Goal: Task Accomplishment & Management: Manage account settings

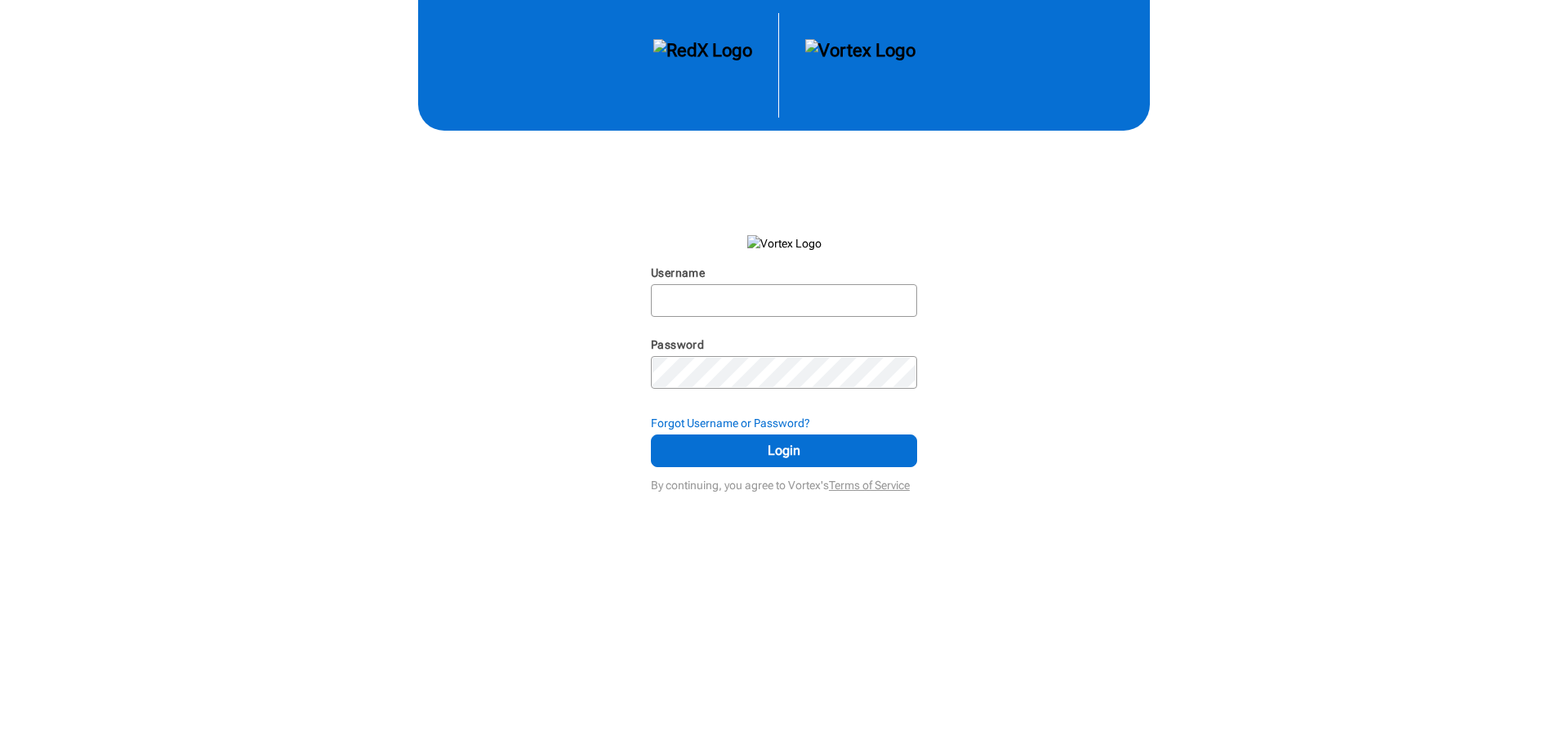
click at [849, 53] on img at bounding box center [860, 65] width 110 height 52
click at [746, 295] on input "Username" at bounding box center [784, 300] width 262 height 29
type input "[EMAIL_ADDRESS][DOMAIN_NAME]"
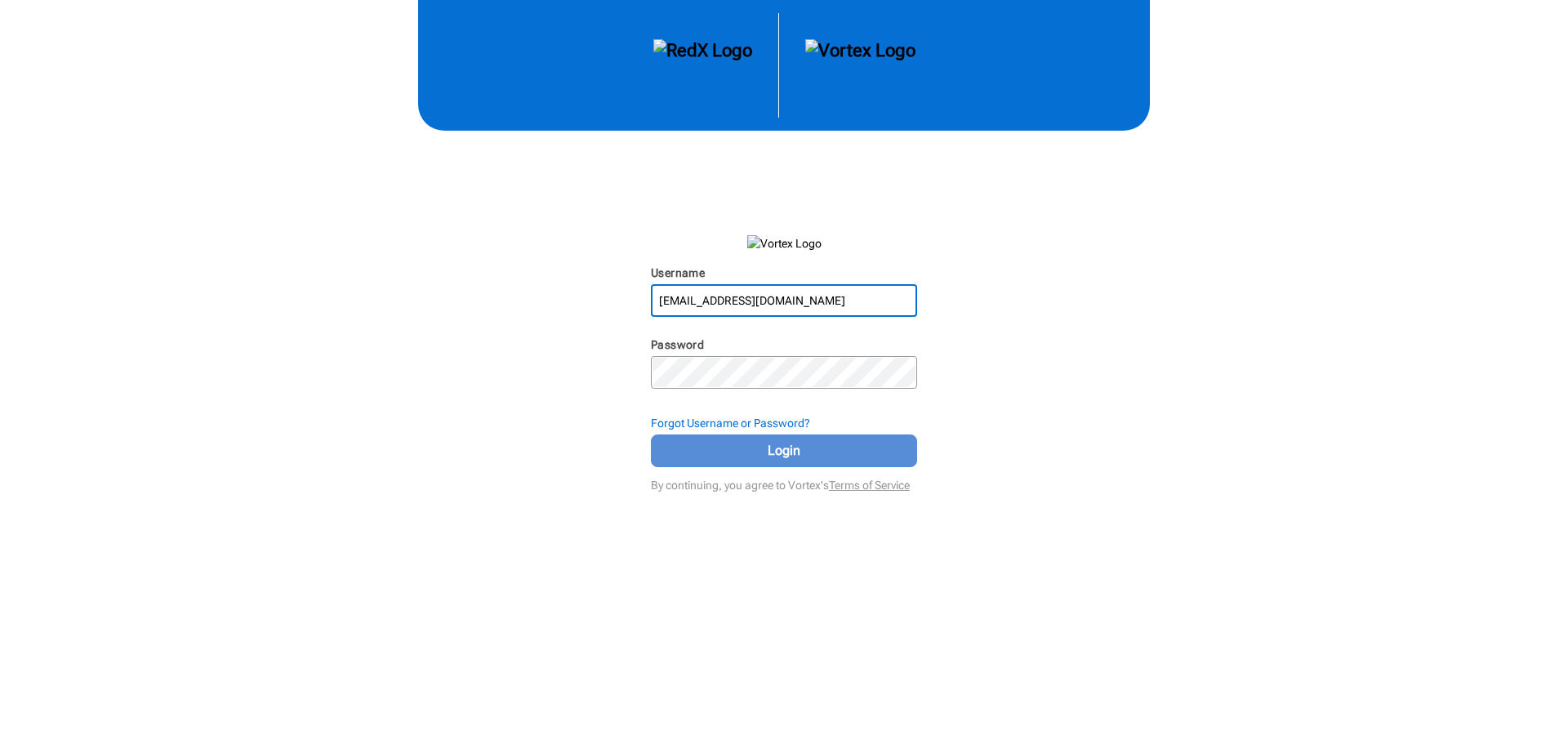
click at [763, 456] on span "Login" at bounding box center [784, 451] width 226 height 20
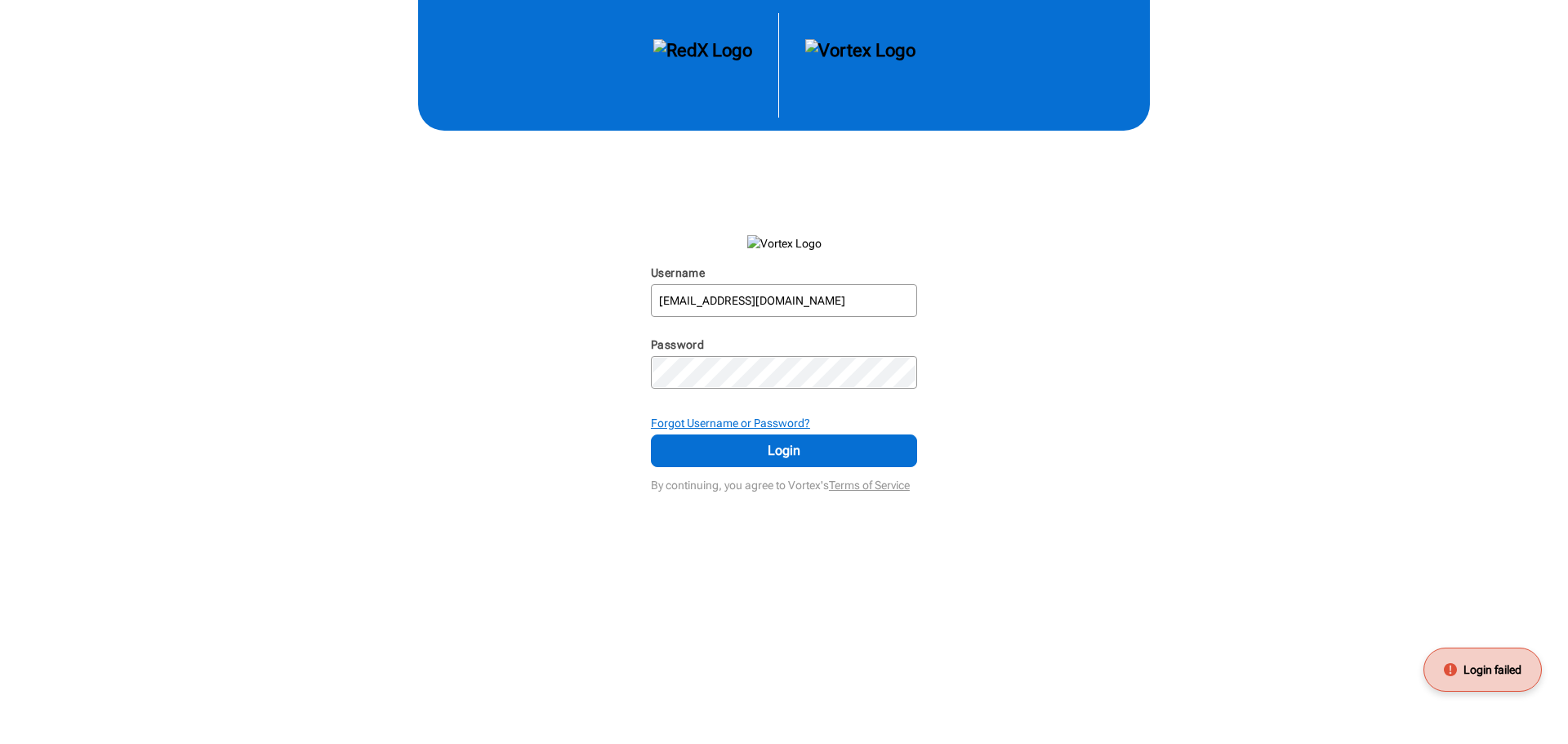
click at [778, 420] on strong "Forgot Username or Password?" at bounding box center [731, 422] width 160 height 13
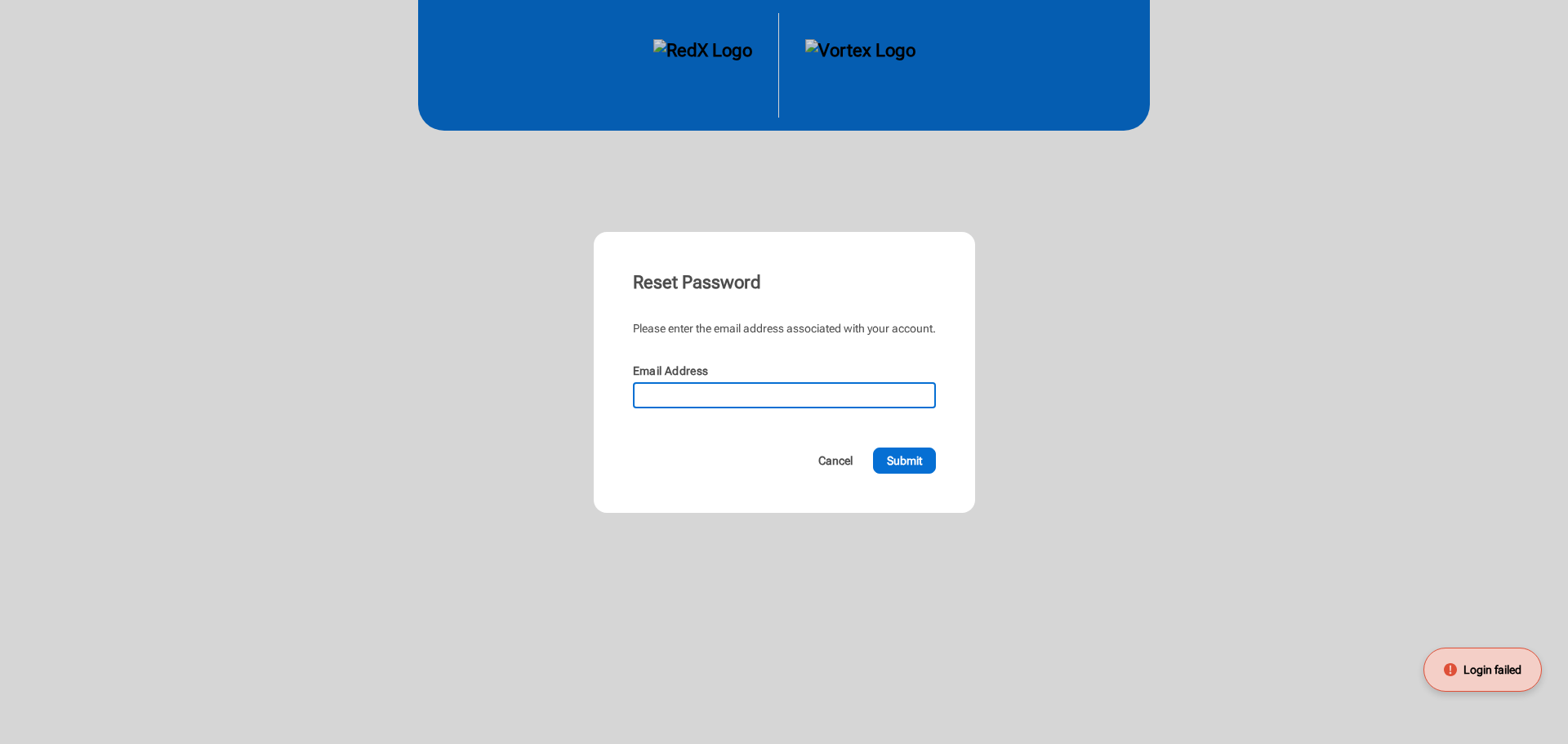
click at [791, 384] on input "Email Address" at bounding box center [784, 395] width 299 height 23
type input "[EMAIL_ADDRESS][DOMAIN_NAME]"
click at [904, 464] on span "Submit" at bounding box center [903, 460] width 35 height 16
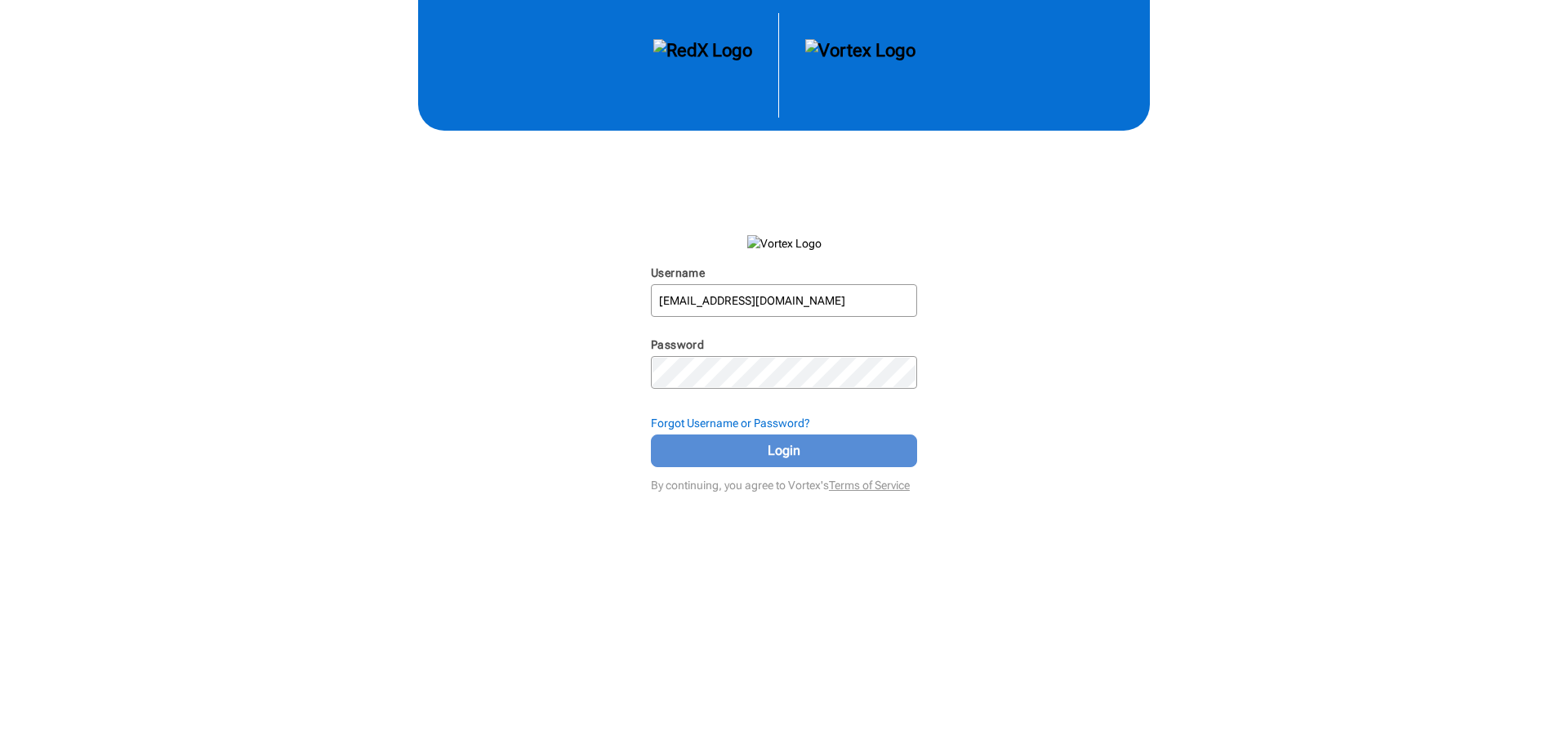
click at [757, 446] on span "Login" at bounding box center [784, 451] width 226 height 20
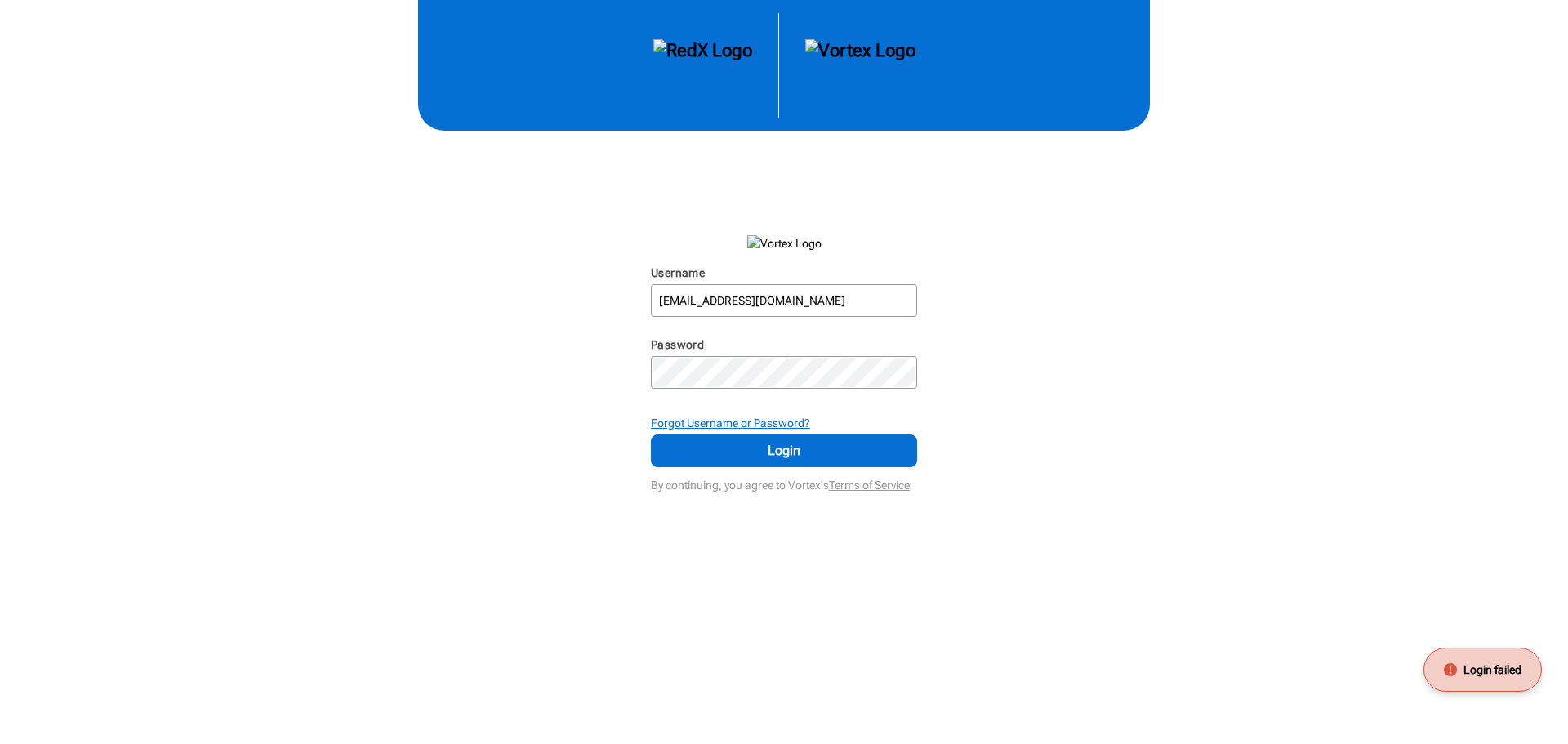
click at [688, 421] on strong "Forgot Username or Password?" at bounding box center [731, 422] width 160 height 13
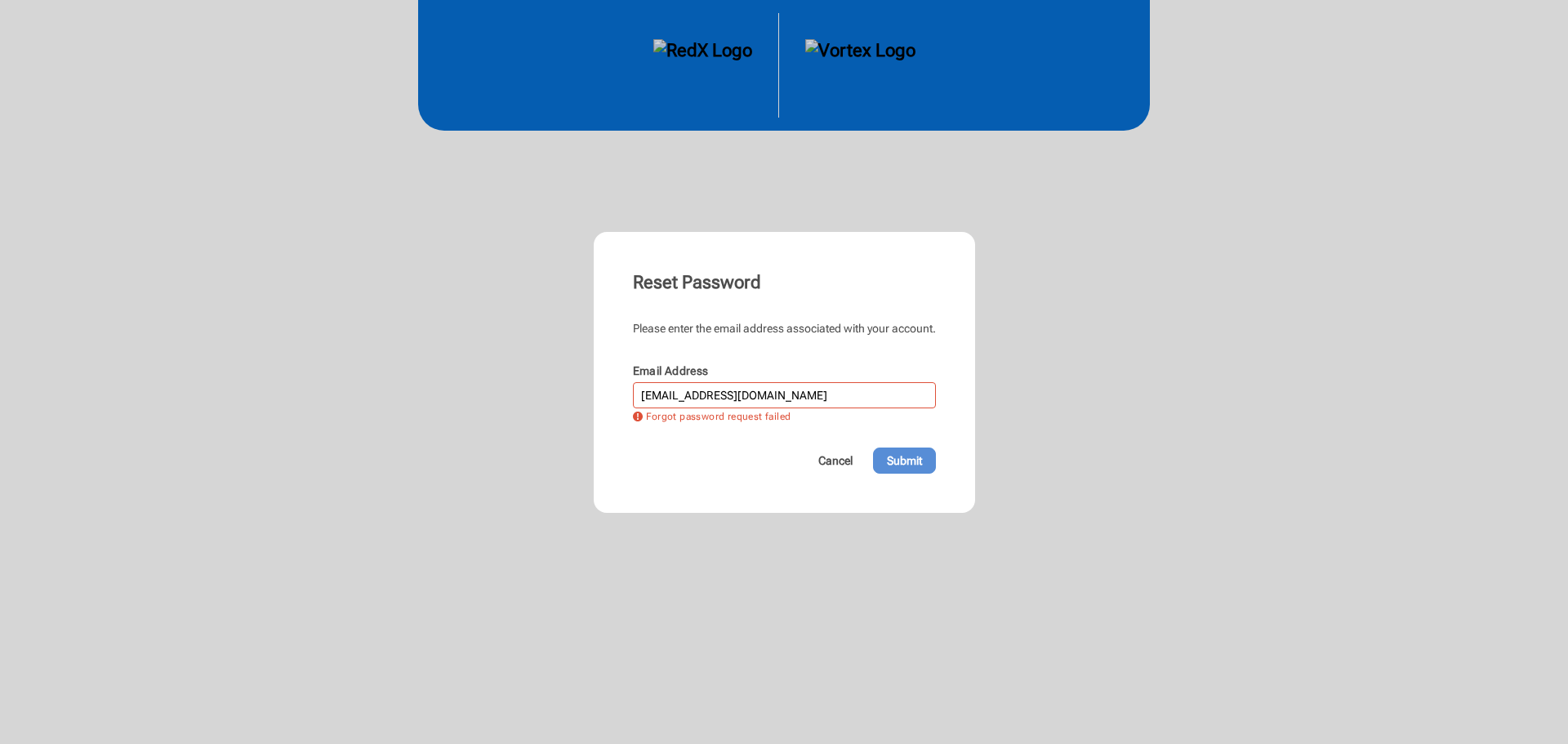
click at [901, 458] on span "Submit" at bounding box center [903, 460] width 35 height 16
